Goal: Task Accomplishment & Management: Manage account settings

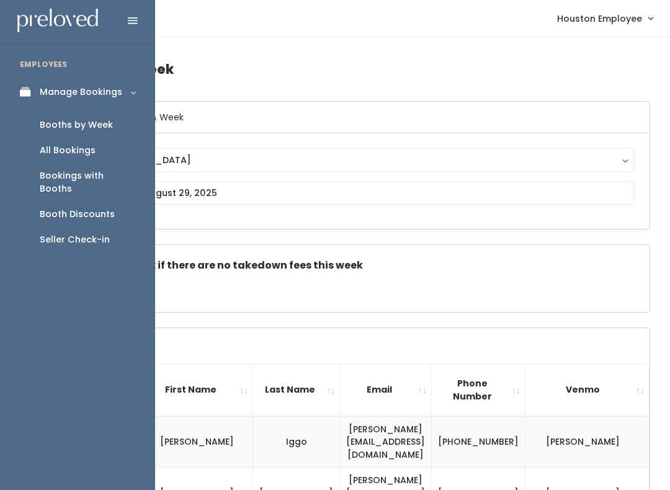
click at [30, 83] on link "Manage Bookings" at bounding box center [77, 92] width 155 height 28
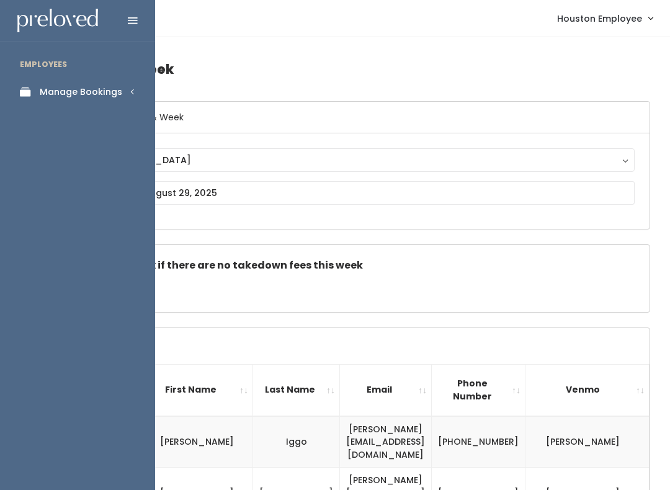
click at [121, 89] on link "Manage Bookings" at bounding box center [77, 92] width 155 height 28
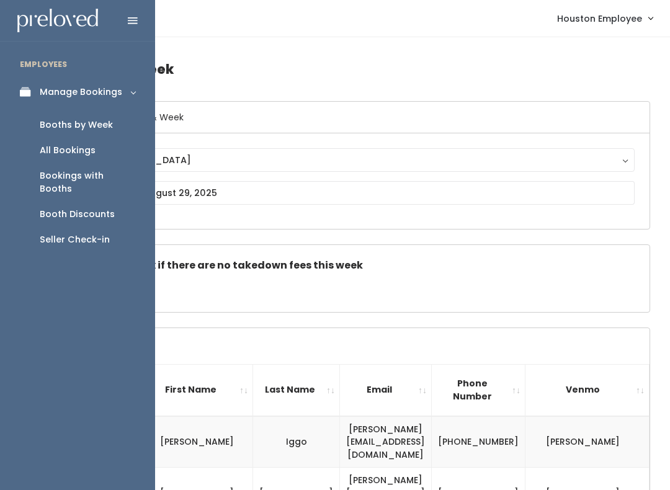
click at [97, 130] on div "Booths by Week" at bounding box center [76, 125] width 73 height 13
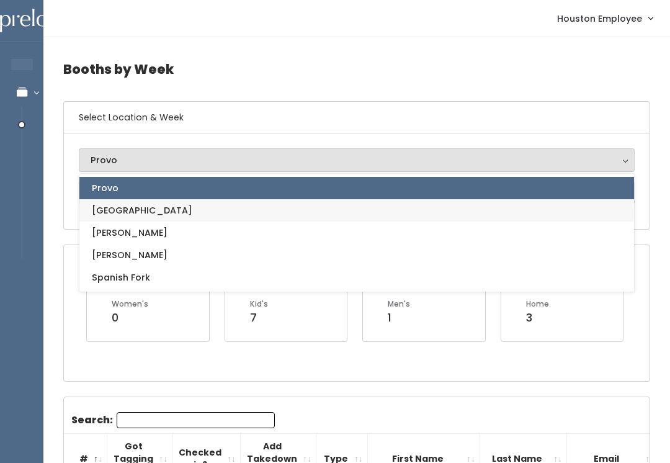
click at [169, 211] on link "[GEOGRAPHIC_DATA]" at bounding box center [356, 210] width 555 height 22
select select "5"
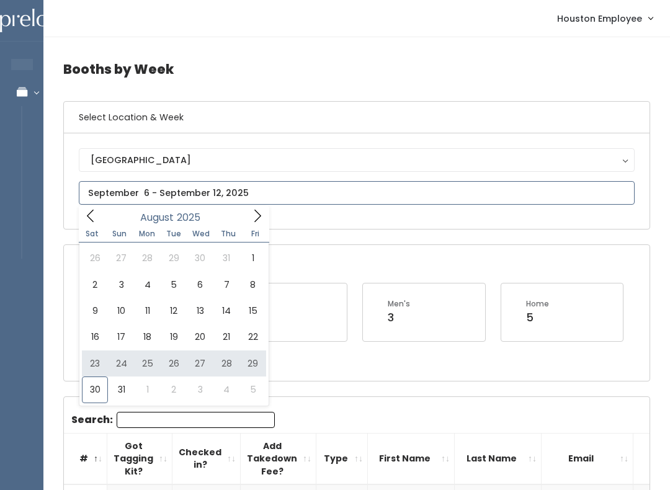
type input "August 23 to August 29"
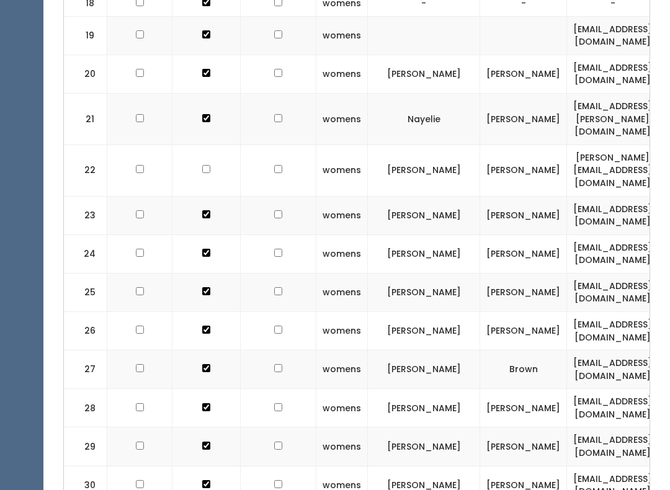
scroll to position [1139, 0]
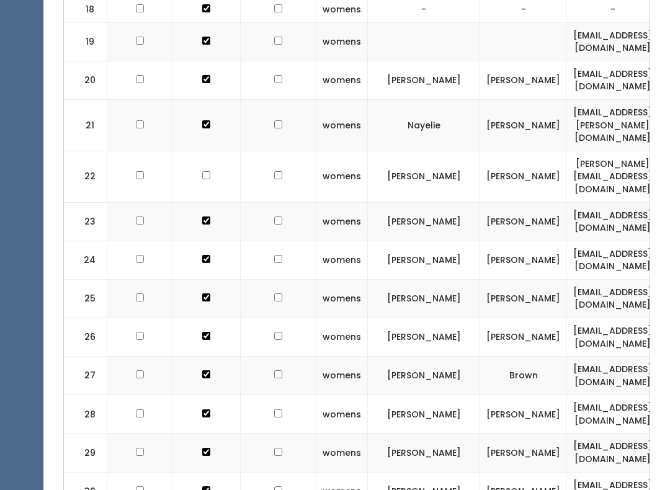
checkbox input "true"
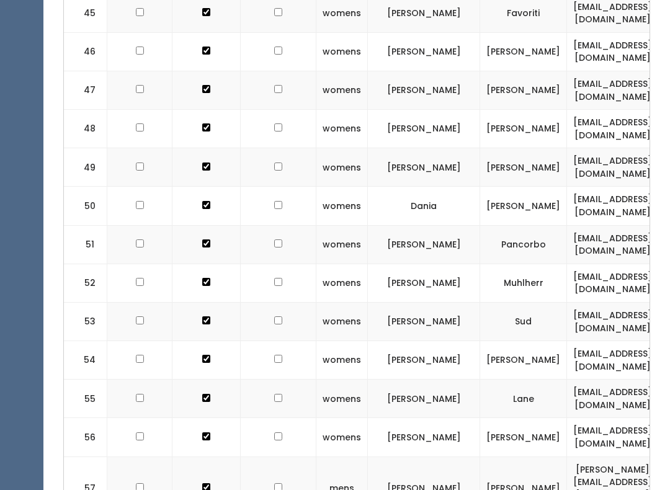
scroll to position [2219, 0]
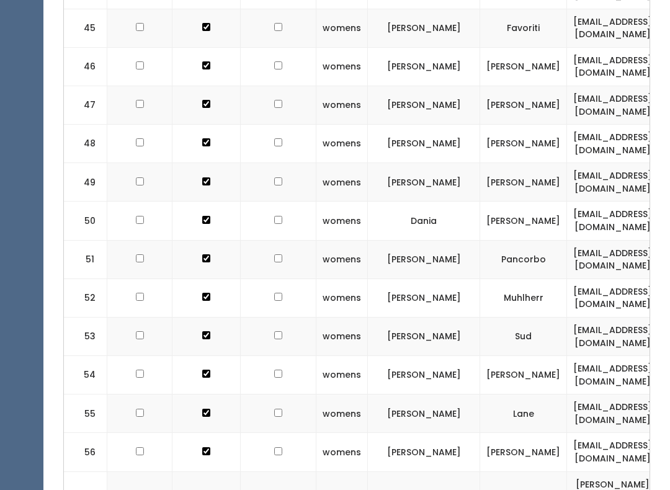
checkbox input "true"
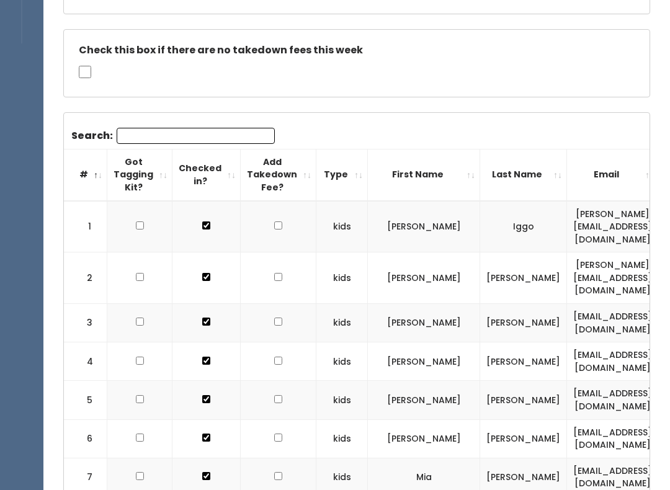
scroll to position [0, 0]
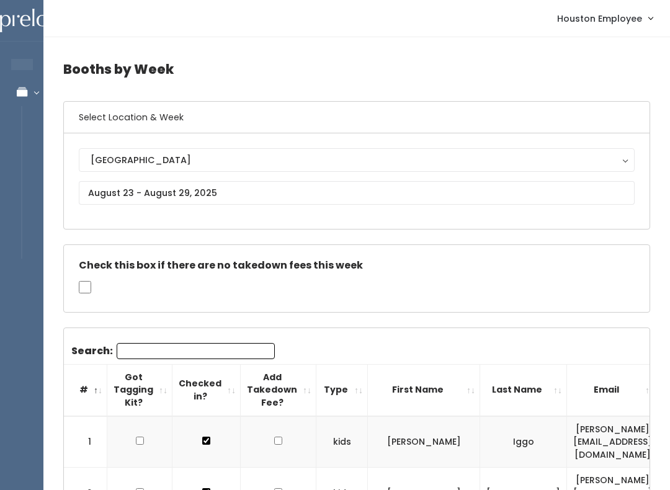
click at [231, 171] on button "[GEOGRAPHIC_DATA]" at bounding box center [357, 160] width 556 height 24
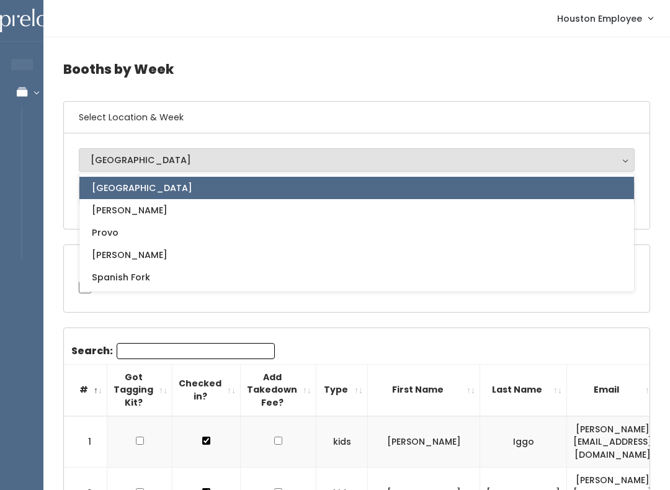
click at [242, 123] on h6 "Select Location & Week" at bounding box center [357, 118] width 586 height 32
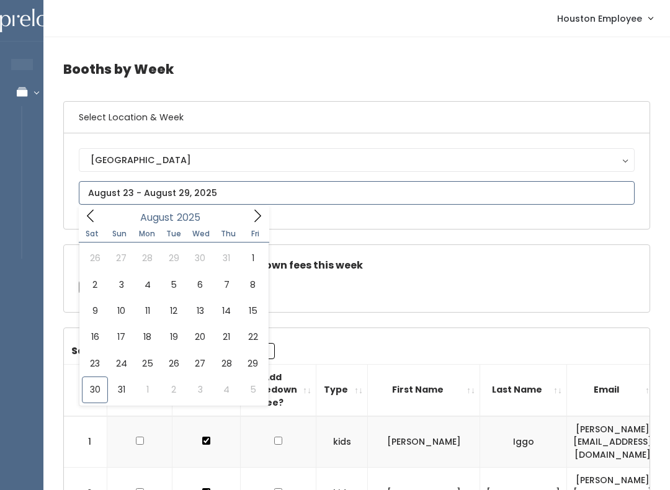
type input "[DATE] to [DATE]"
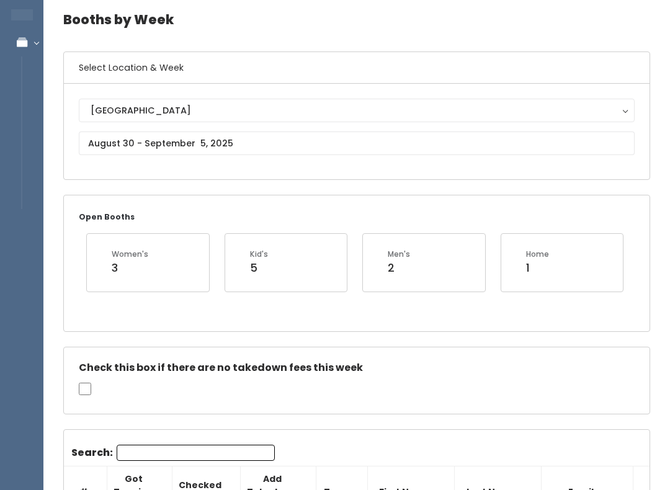
scroll to position [143, 0]
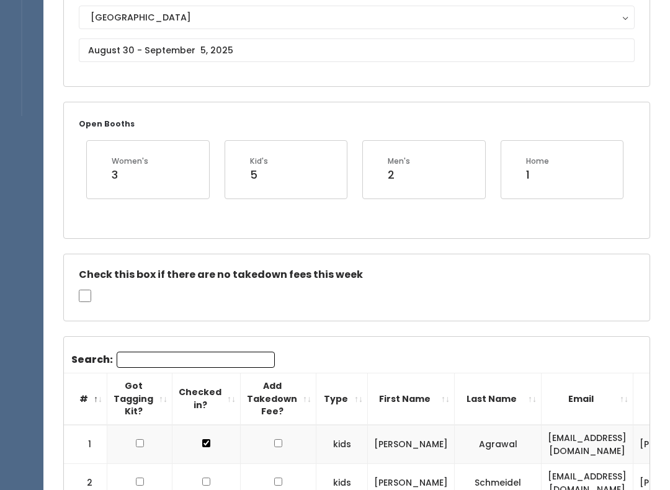
click at [179, 353] on input "Search:" at bounding box center [196, 360] width 158 height 16
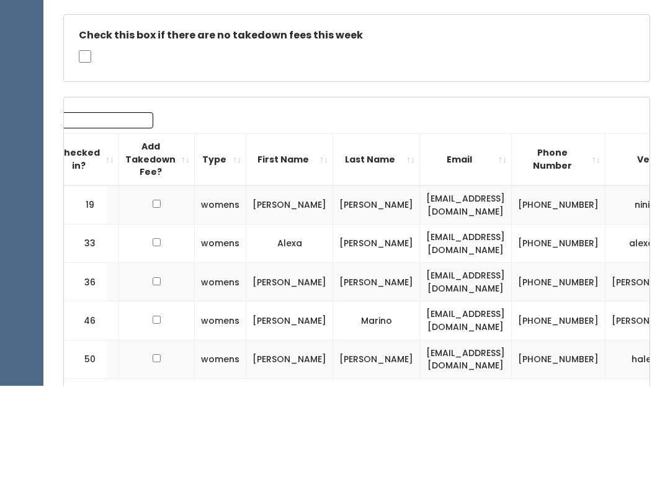
scroll to position [0, 0]
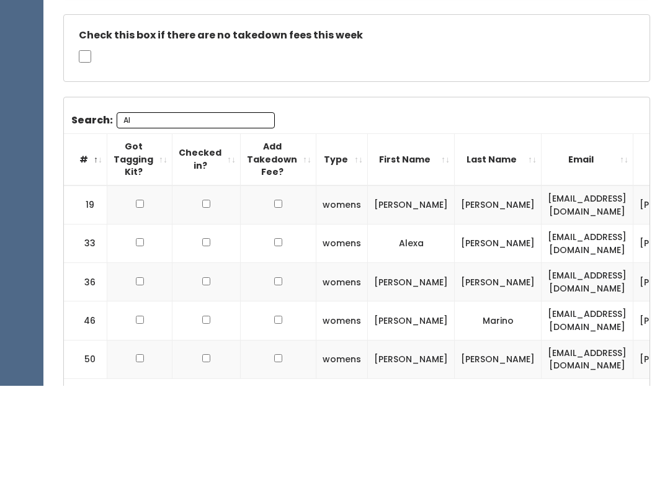
type input "A"
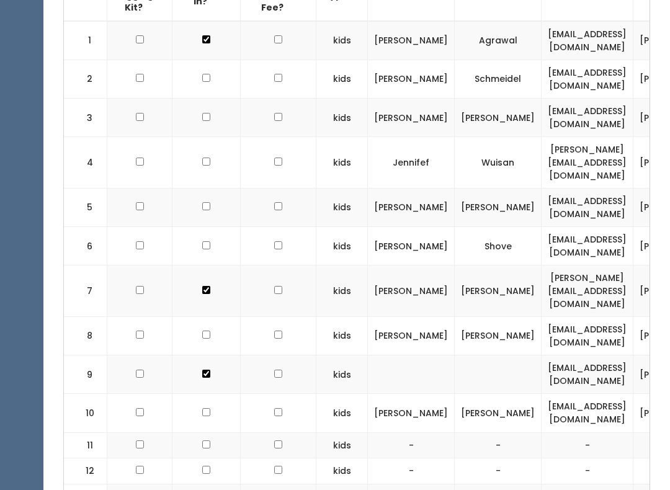
scroll to position [442, 0]
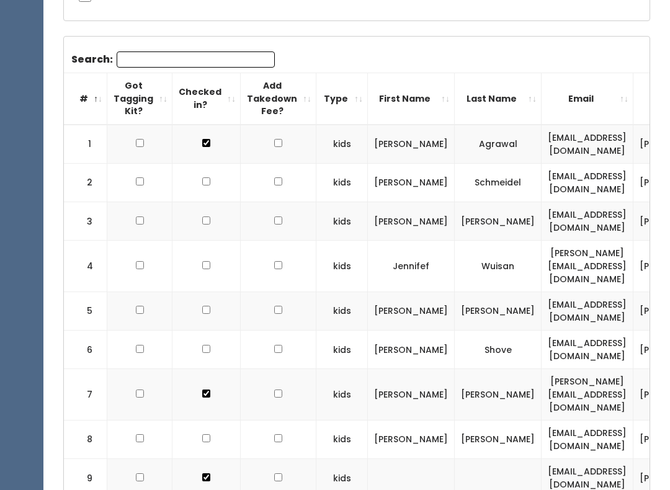
click at [197, 225] on td at bounding box center [206, 222] width 68 height 38
click at [206, 148] on input "checkbox" at bounding box center [206, 144] width 8 height 8
checkbox input "true"
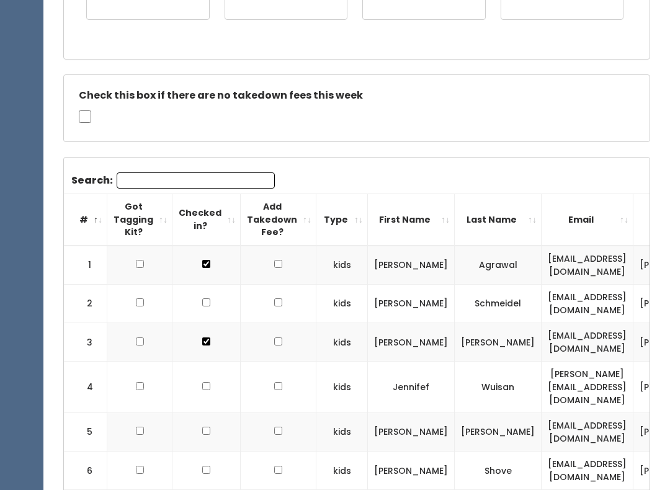
scroll to position [364, 0]
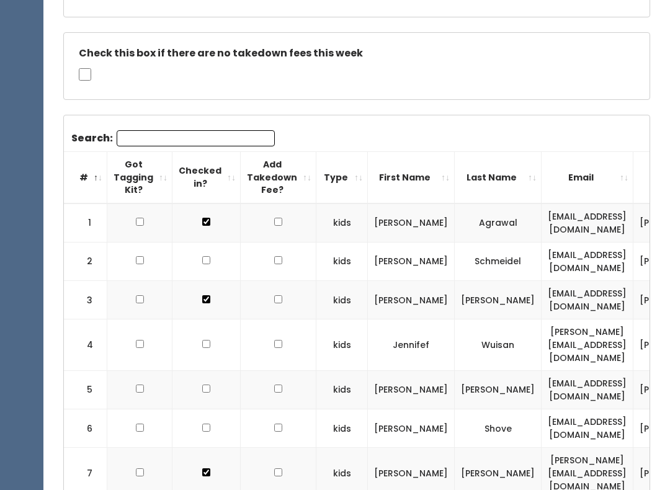
click at [568, 251] on td "schmeidel@gmail.com" at bounding box center [588, 262] width 92 height 38
copy td "schmeidel@gmail.com"
click at [180, 142] on input "Search:" at bounding box center [196, 139] width 158 height 16
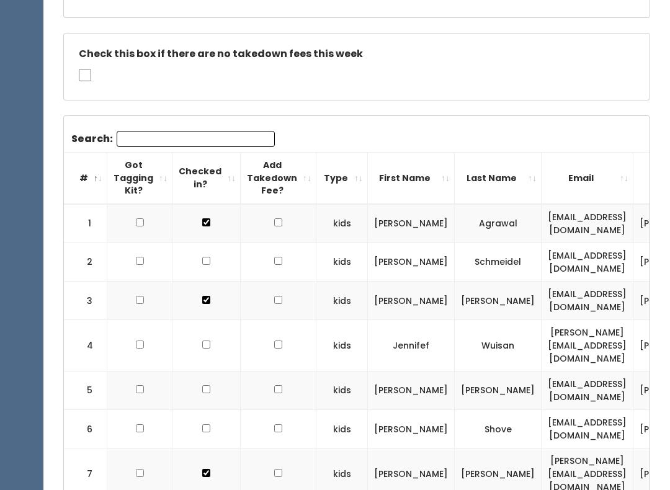
click at [156, 131] on input "Search:" at bounding box center [196, 139] width 158 height 16
click at [146, 131] on input "Search:" at bounding box center [196, 139] width 158 height 16
paste input "schmeidel@gmail.com"
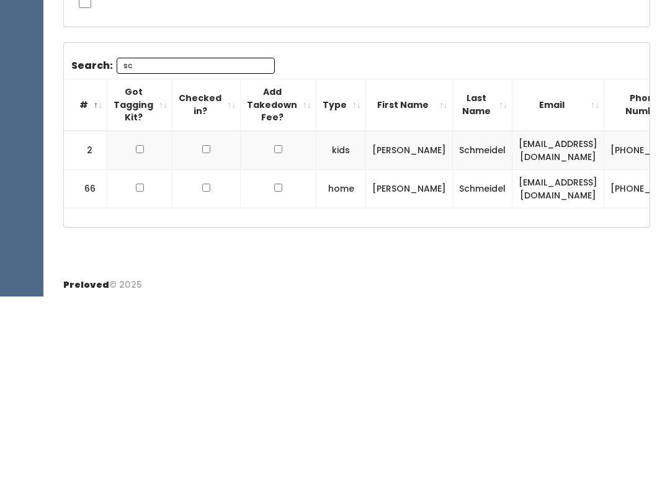
type input "s"
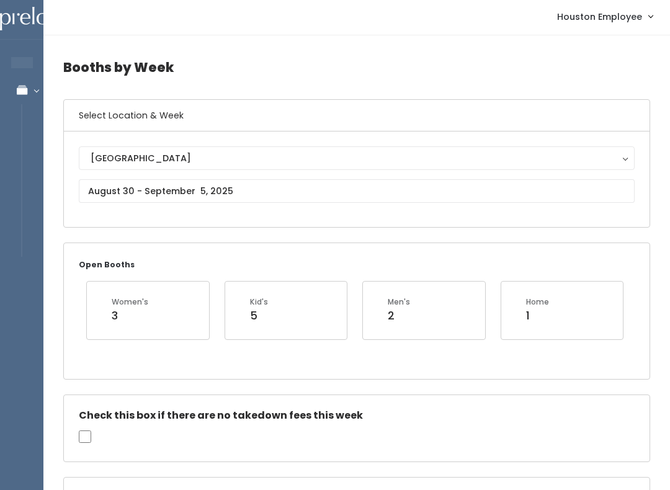
scroll to position [0, 0]
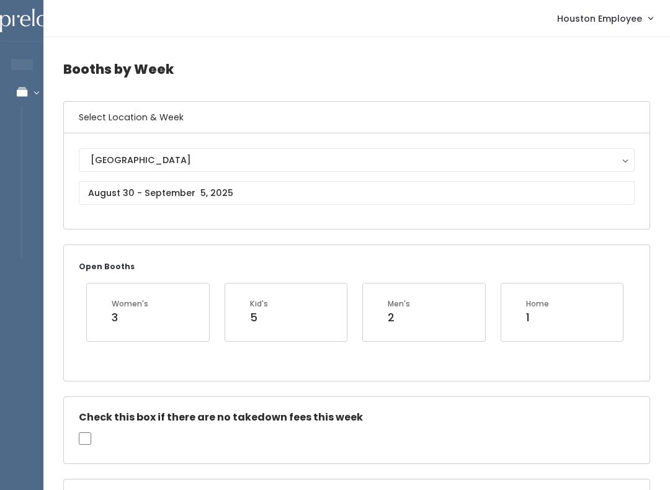
click at [207, 161] on div "[GEOGRAPHIC_DATA]" at bounding box center [357, 160] width 532 height 14
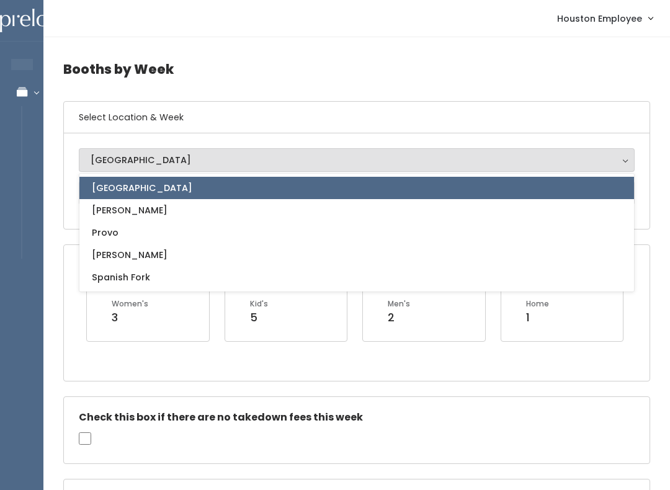
scroll to position [51, 0]
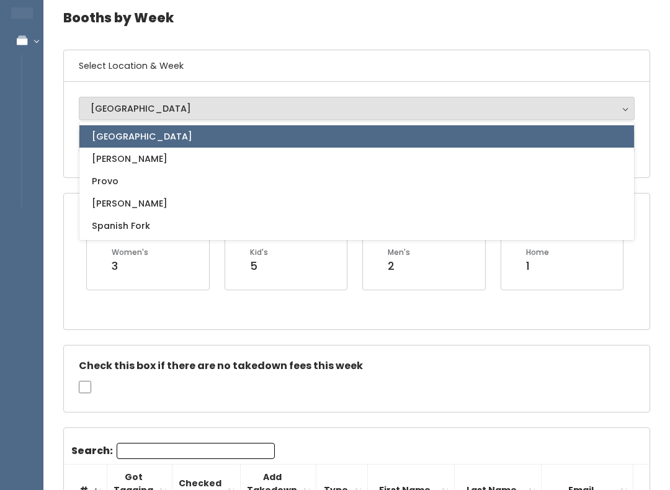
click at [171, 138] on link "[GEOGRAPHIC_DATA]" at bounding box center [356, 136] width 555 height 22
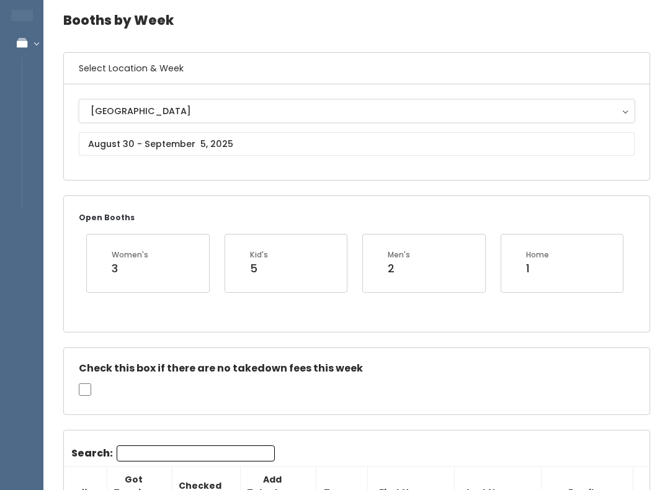
scroll to position [45, 0]
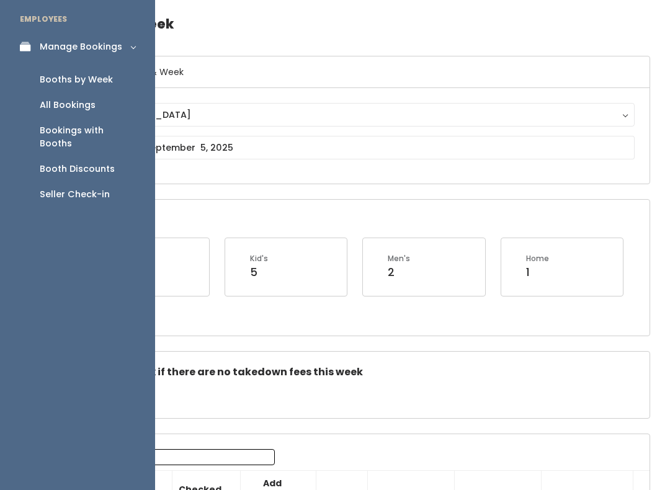
click at [76, 73] on div "Booths by Week" at bounding box center [76, 79] width 73 height 13
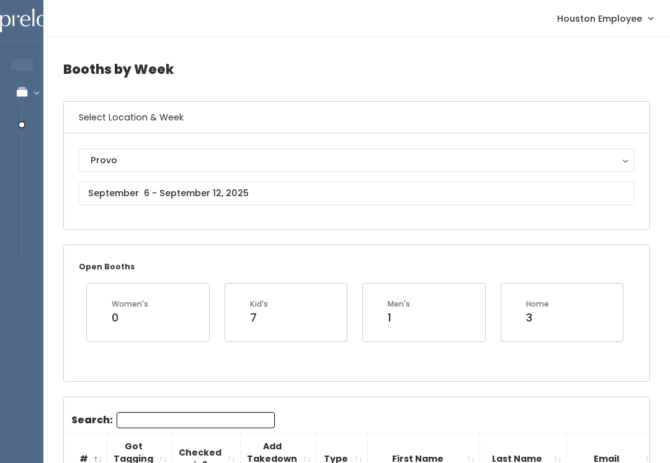
click at [141, 157] on div "Provo" at bounding box center [357, 160] width 532 height 14
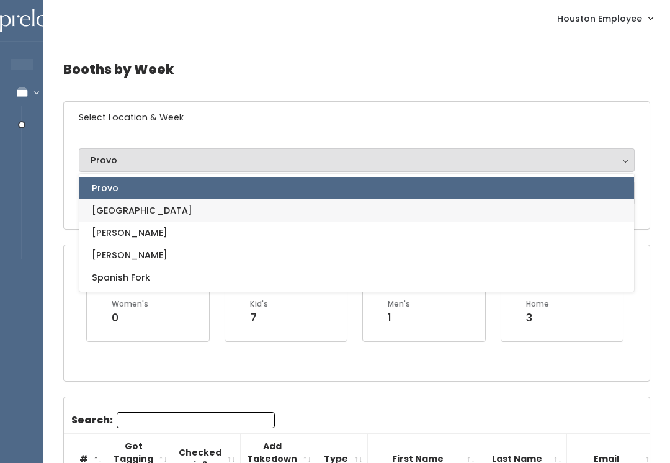
click at [145, 215] on link "[GEOGRAPHIC_DATA]" at bounding box center [356, 210] width 555 height 22
select select "5"
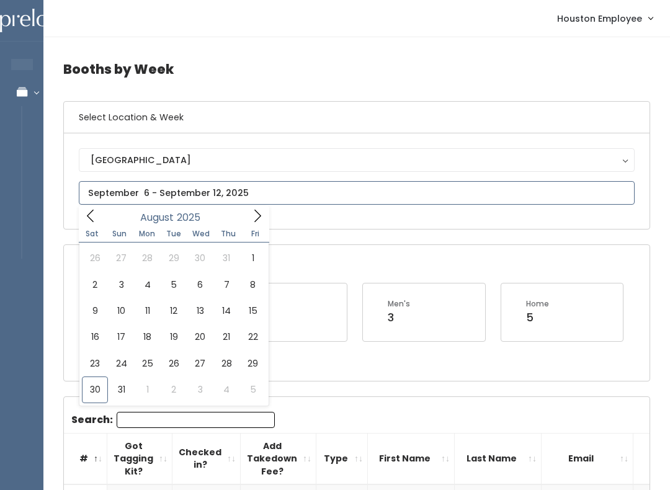
type input "[DATE] to [DATE]"
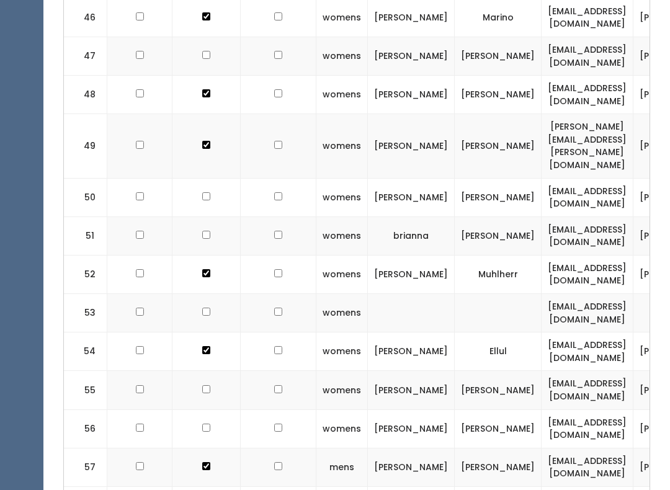
checkbox input "true"
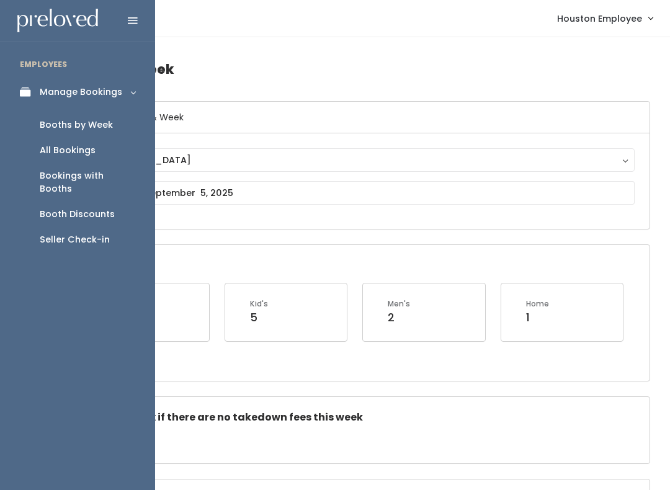
click at [27, 99] on link "Manage Bookings" at bounding box center [77, 92] width 155 height 28
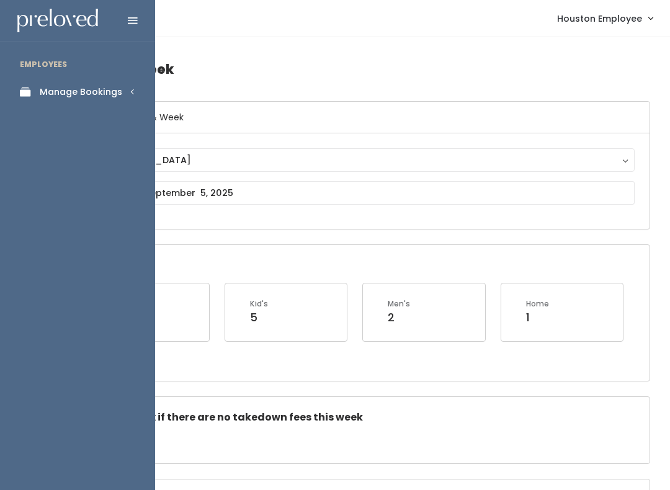
click at [94, 104] on link "Manage Bookings" at bounding box center [77, 92] width 155 height 28
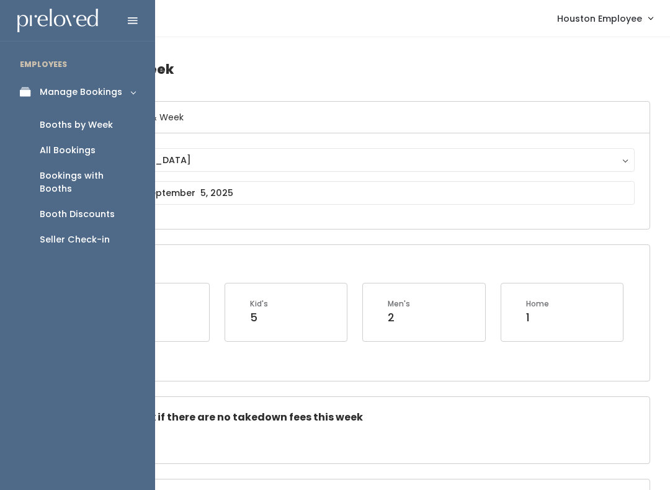
click at [85, 123] on div "Booths by Week" at bounding box center [76, 125] width 73 height 13
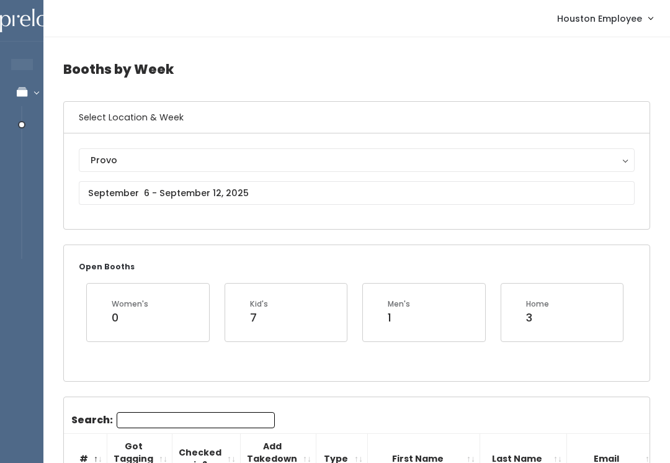
click at [199, 150] on button "Provo" at bounding box center [357, 160] width 556 height 24
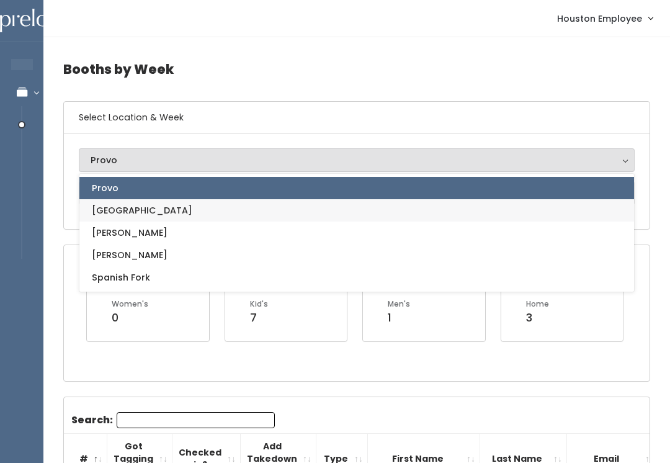
click at [128, 215] on span "[GEOGRAPHIC_DATA]" at bounding box center [142, 211] width 101 height 14
select select "5"
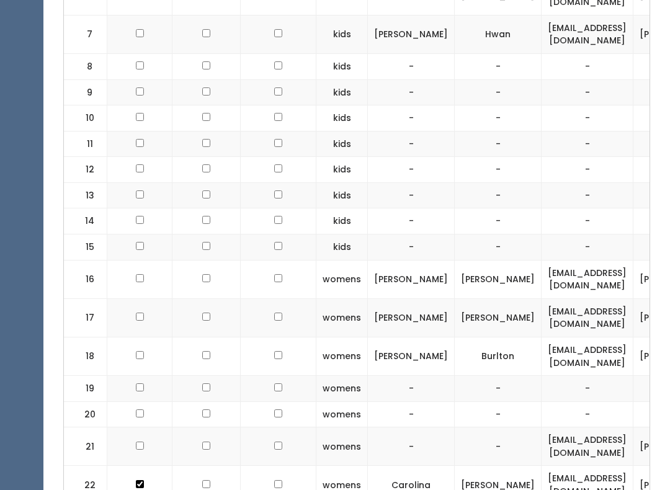
scroll to position [731, 0]
